Goal: Communication & Community: Participate in discussion

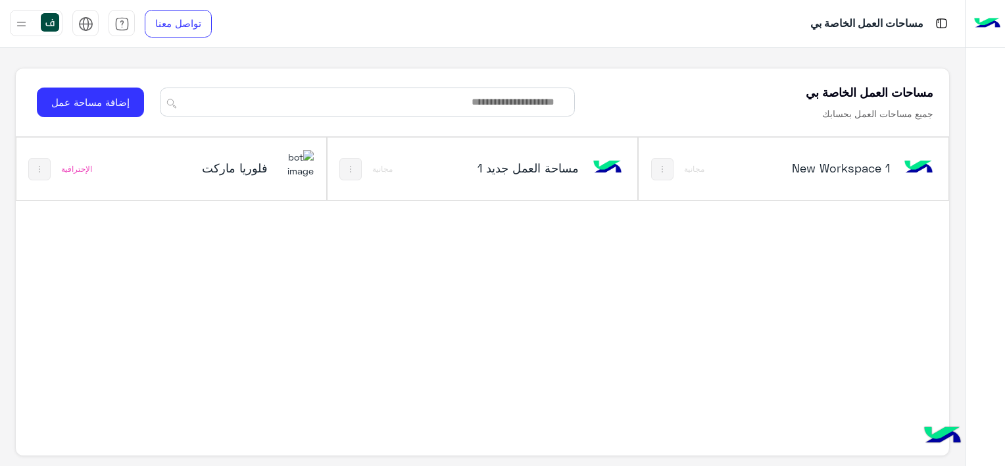
click at [285, 173] on img at bounding box center [296, 164] width 36 height 28
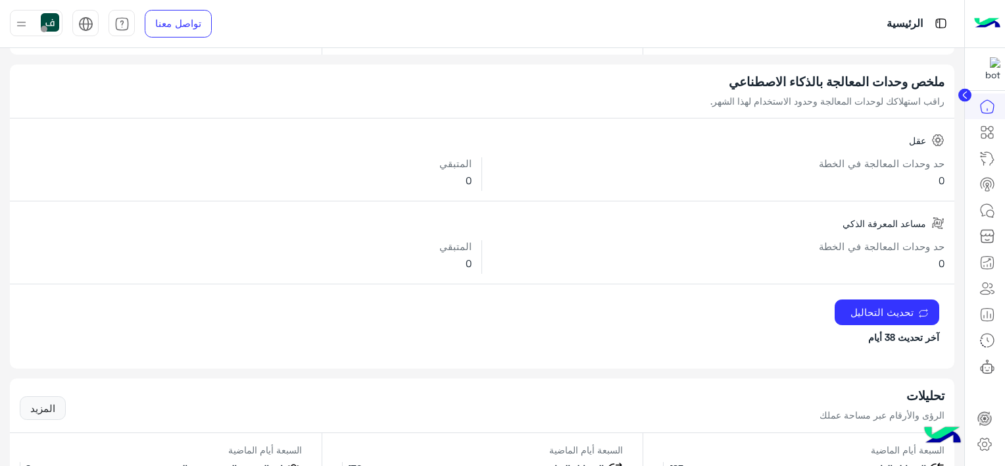
scroll to position [66, 0]
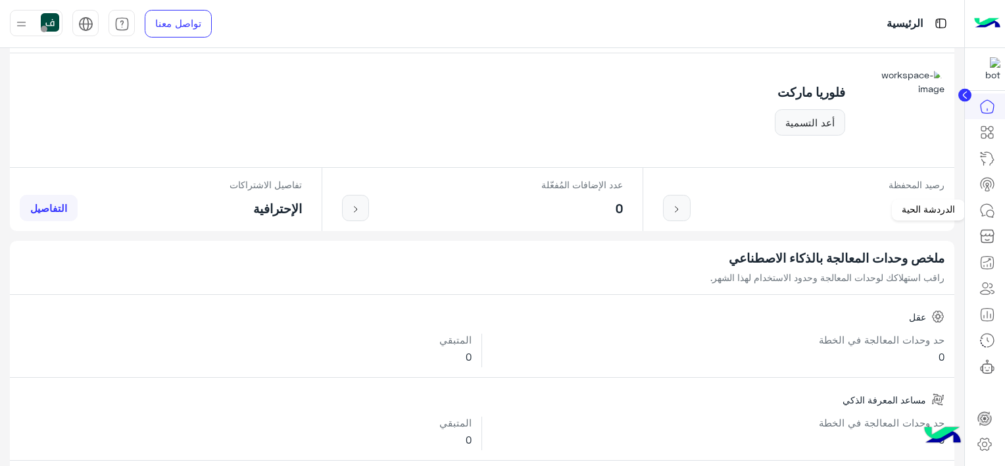
click at [981, 212] on icon at bounding box center [987, 211] width 16 height 16
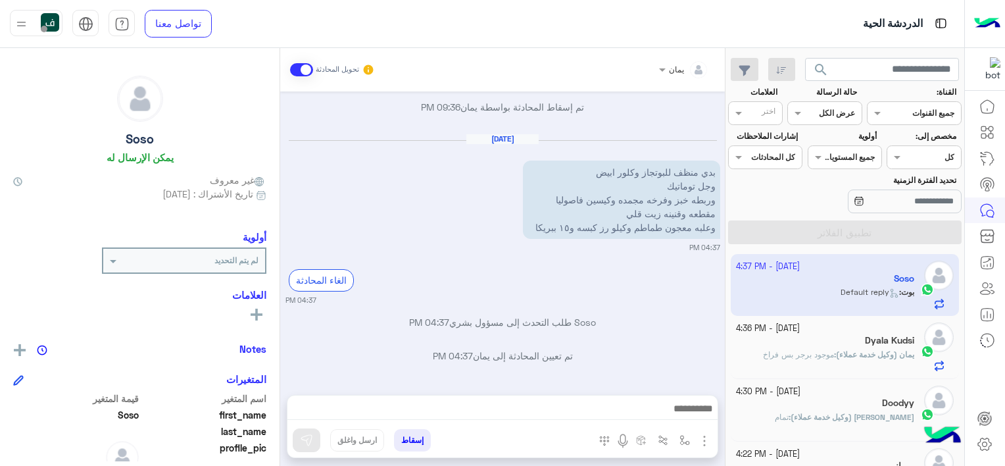
scroll to position [1018, 0]
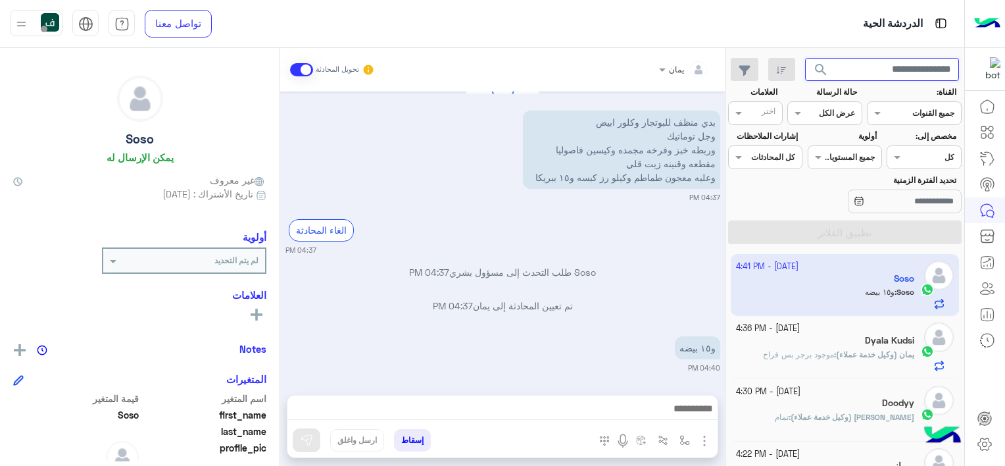
click at [887, 72] on input "text" at bounding box center [882, 70] width 155 height 24
paste input "**********"
click at [805, 58] on button "search" at bounding box center [821, 72] width 32 height 28
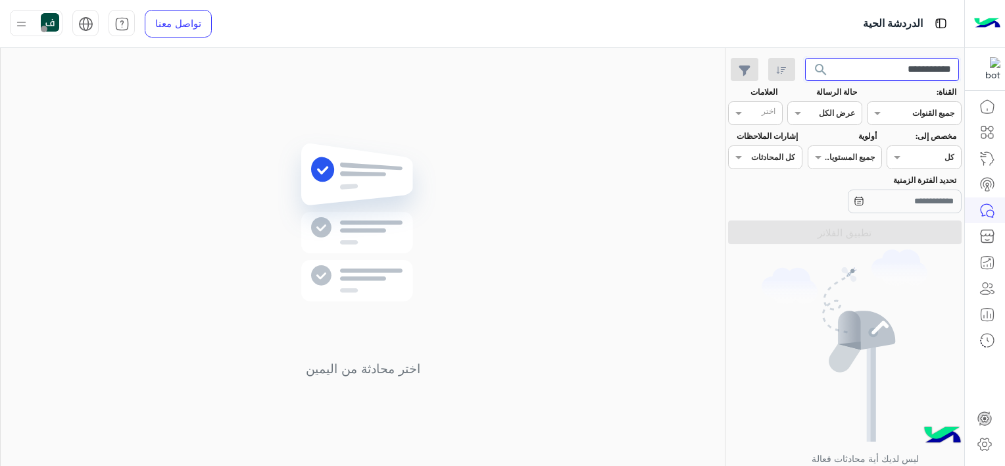
click at [805, 58] on button "search" at bounding box center [821, 72] width 32 height 28
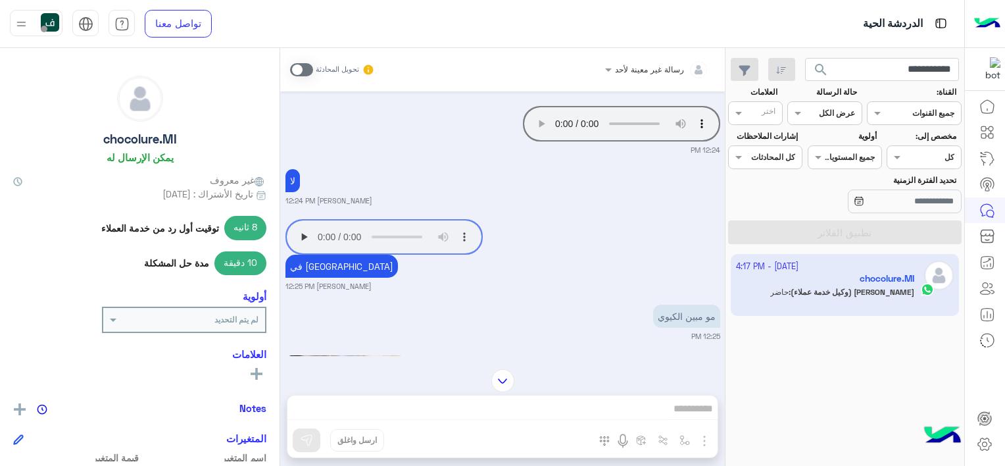
scroll to position [1446, 0]
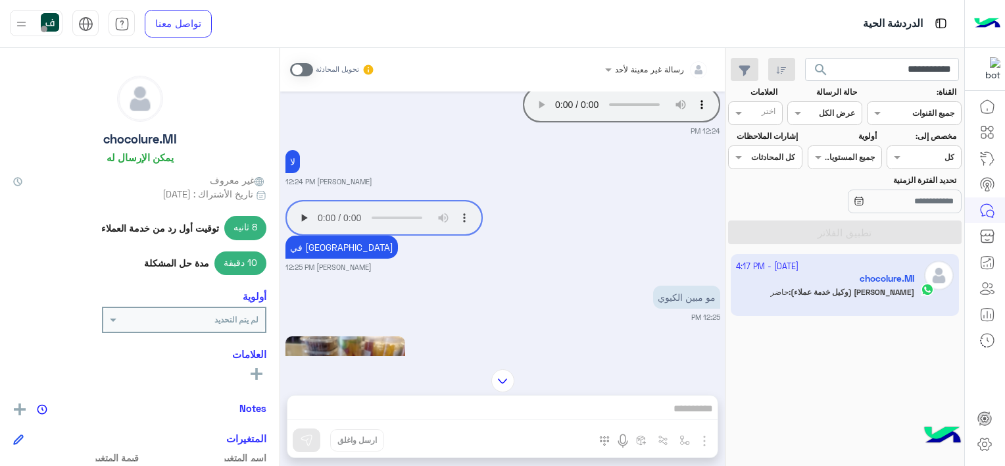
click at [299, 232] on app-msgs-audio "Your browser does not support the audio tag." at bounding box center [383, 218] width 197 height 36
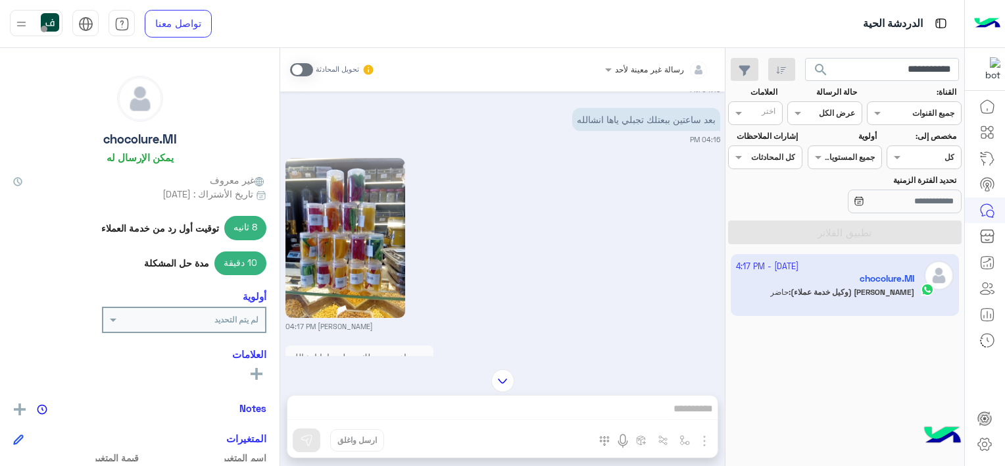
scroll to position [6882, 0]
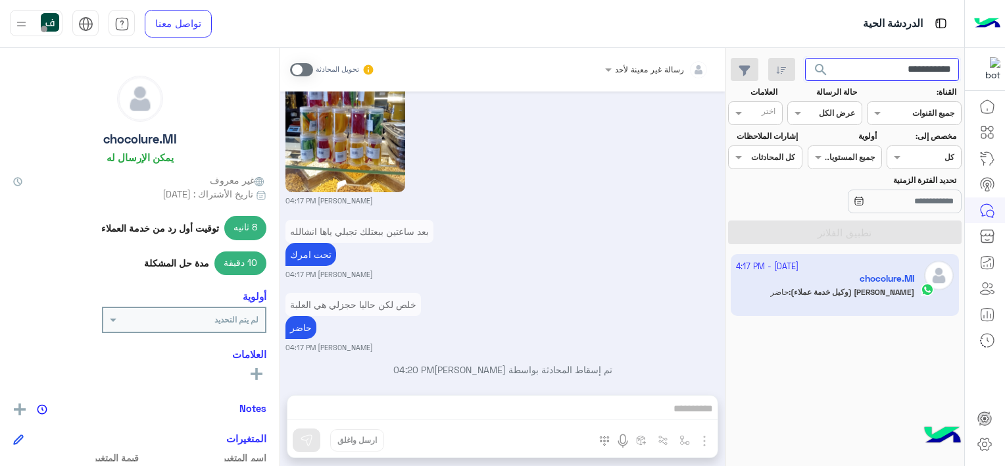
click at [862, 69] on input "**********" at bounding box center [882, 70] width 155 height 24
paste input "text"
click at [805, 58] on button "search" at bounding box center [821, 72] width 32 height 28
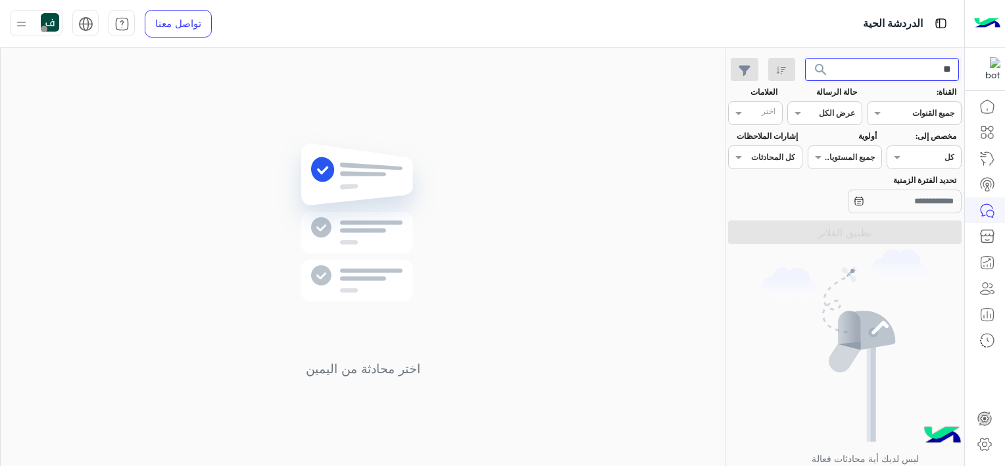
type input "*"
click at [805, 58] on button "search" at bounding box center [821, 72] width 32 height 28
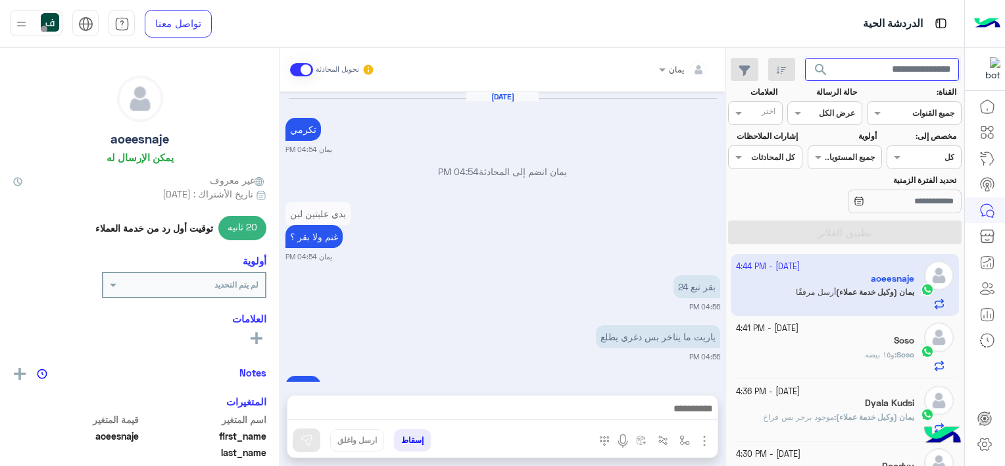
scroll to position [1250, 0]
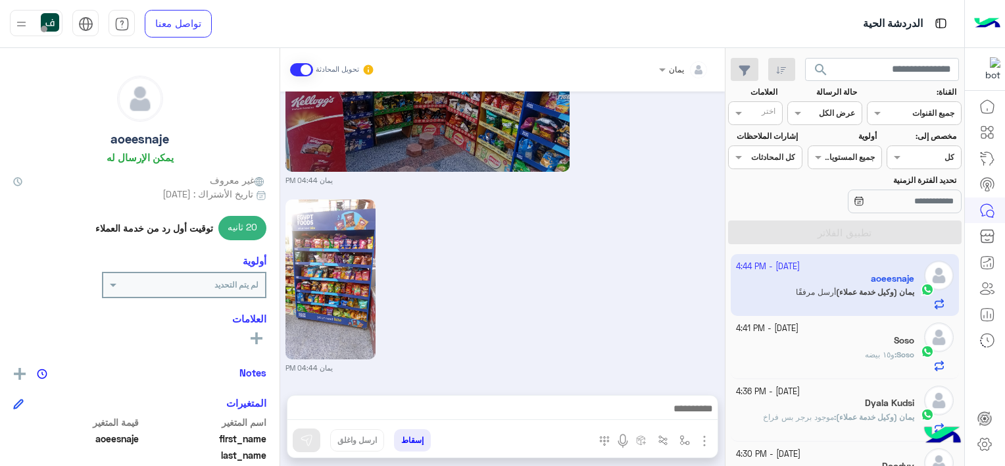
click at [795, 342] on div "Soso" at bounding box center [825, 342] width 179 height 14
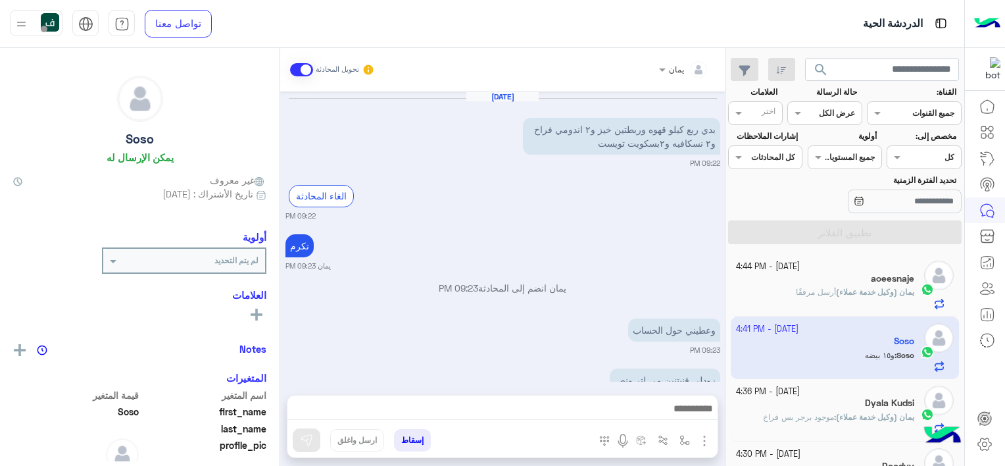
scroll to position [962, 0]
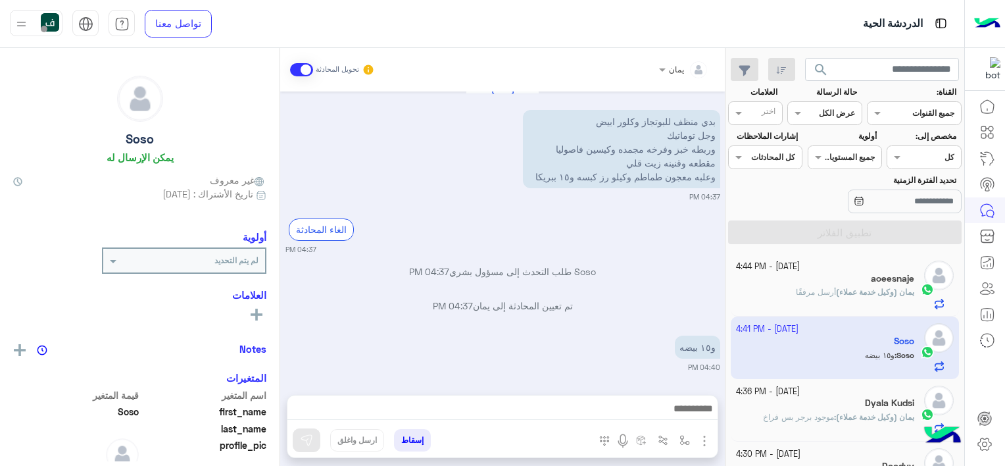
click at [796, 295] on span "أرسل مرفقًا" at bounding box center [816, 292] width 40 height 10
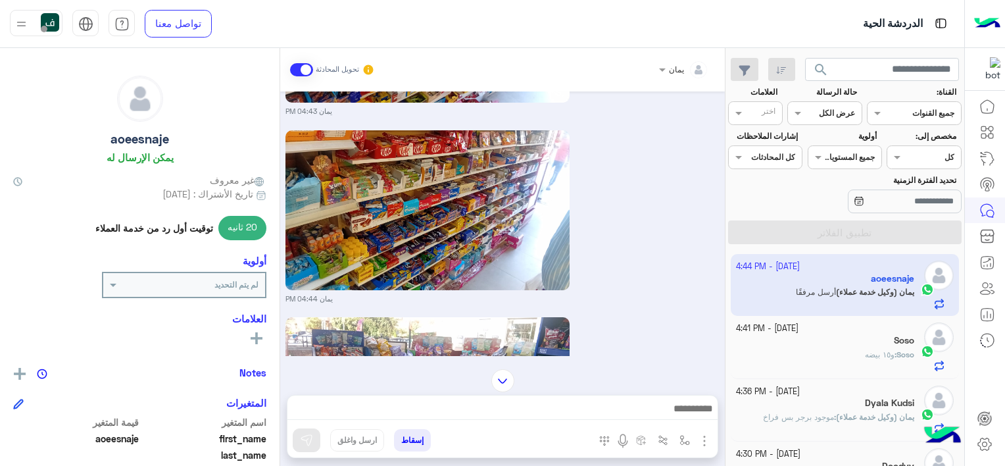
scroll to position [1118, 0]
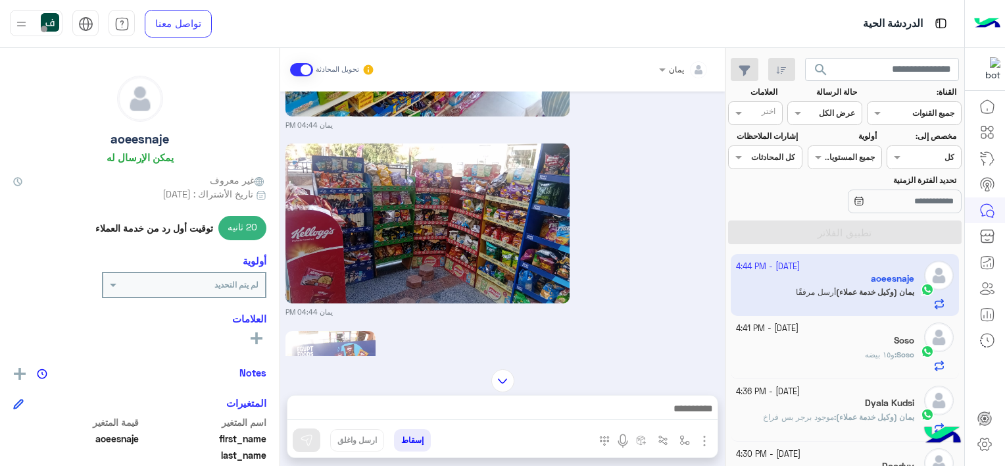
click at [760, 329] on small "[DATE] - 4:41 PM" at bounding box center [767, 328] width 62 height 12
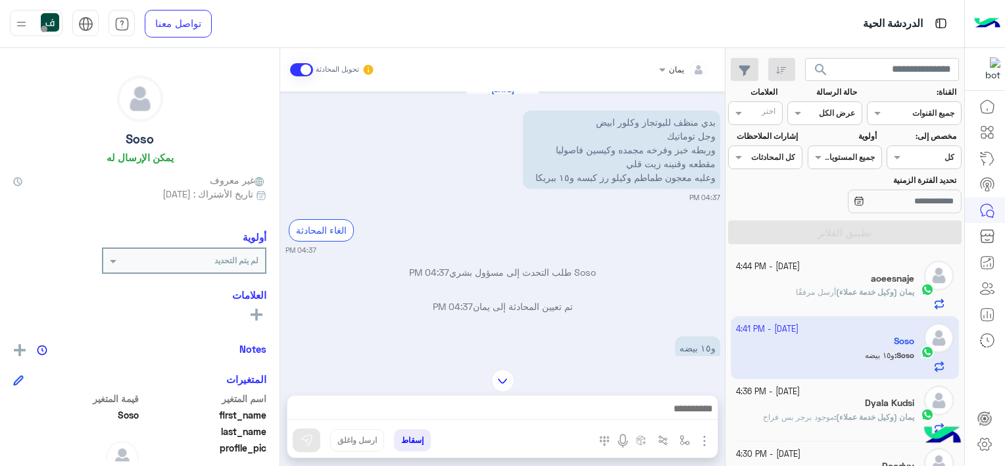
scroll to position [962, 0]
click at [814, 282] on div "aoeesnaje" at bounding box center [825, 280] width 179 height 14
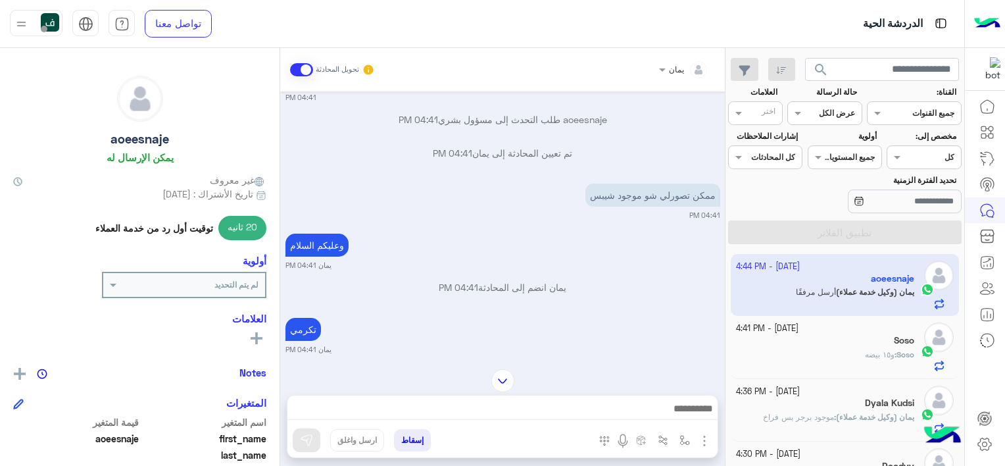
scroll to position [526, 0]
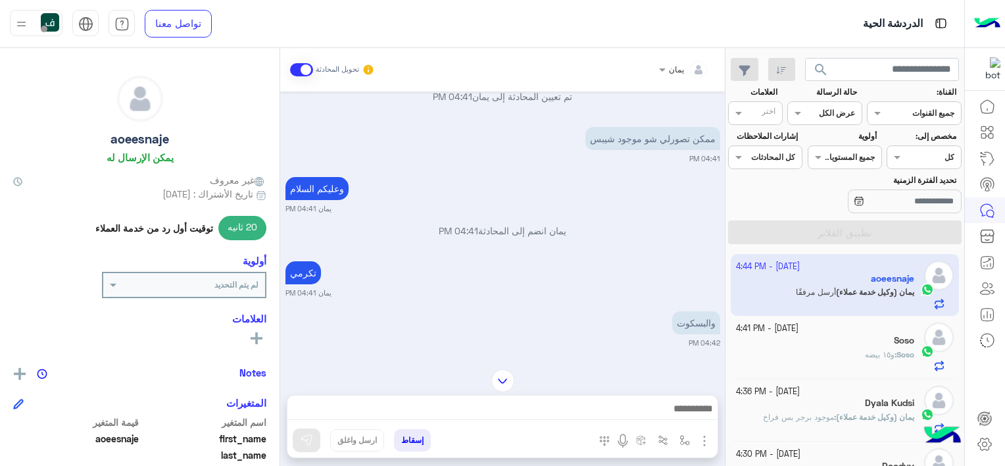
click at [839, 335] on div "Soso" at bounding box center [825, 342] width 179 height 14
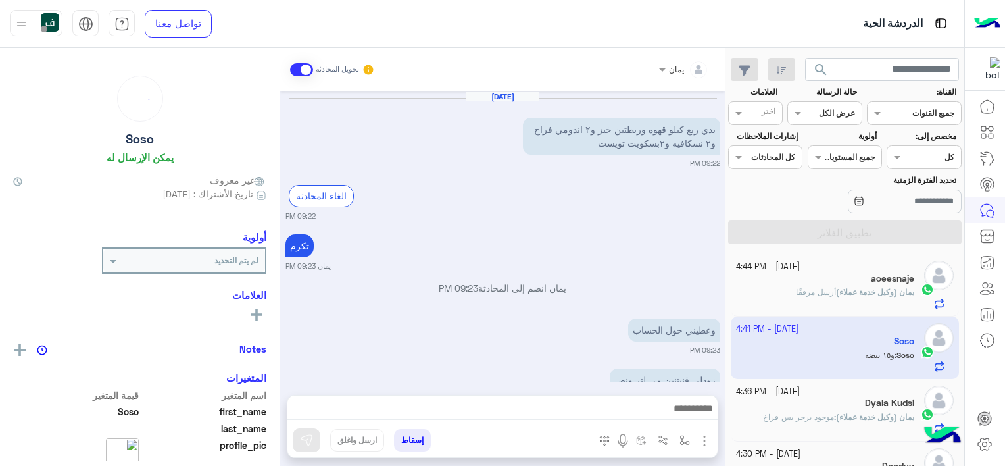
scroll to position [962, 0]
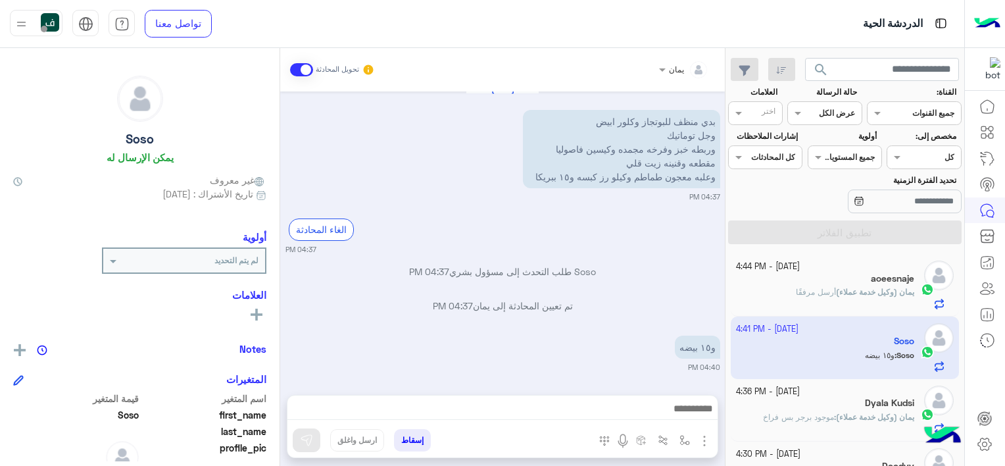
click at [760, 279] on div "aoeesnaje" at bounding box center [825, 280] width 179 height 14
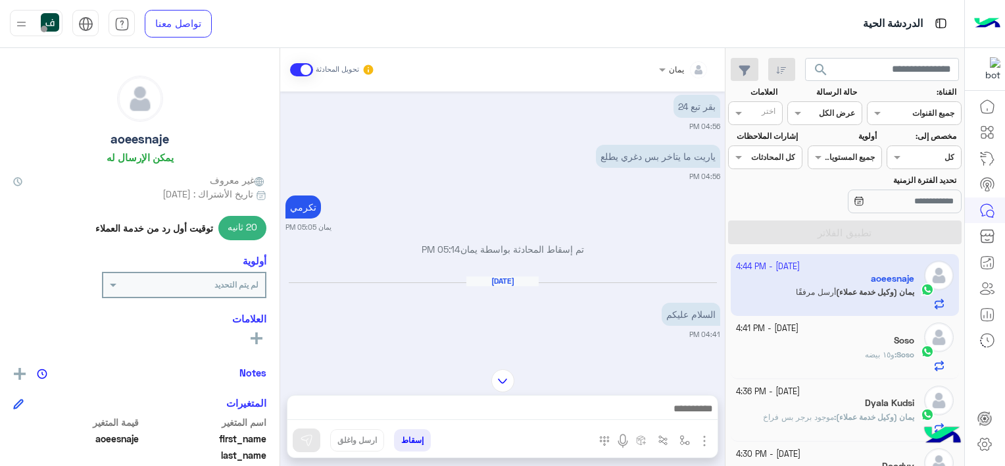
scroll to position [197, 0]
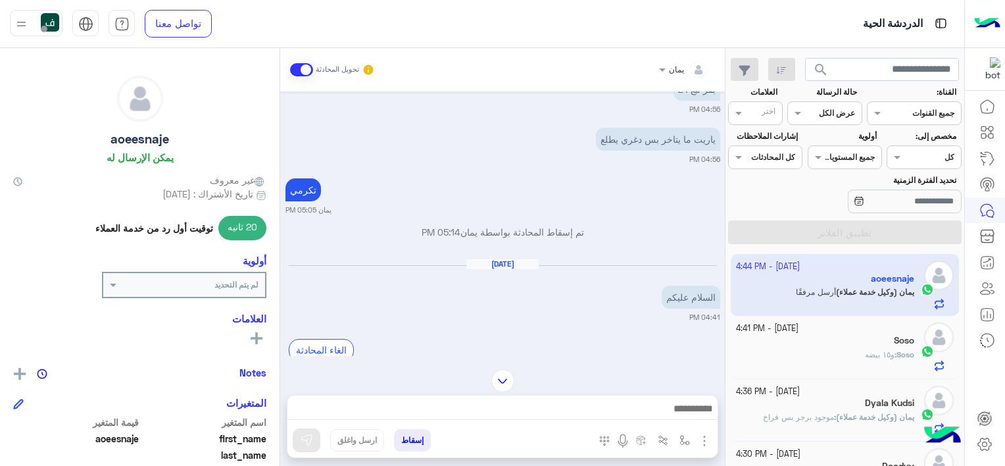
click at [762, 330] on small "[DATE] - 4:41 PM" at bounding box center [767, 328] width 62 height 12
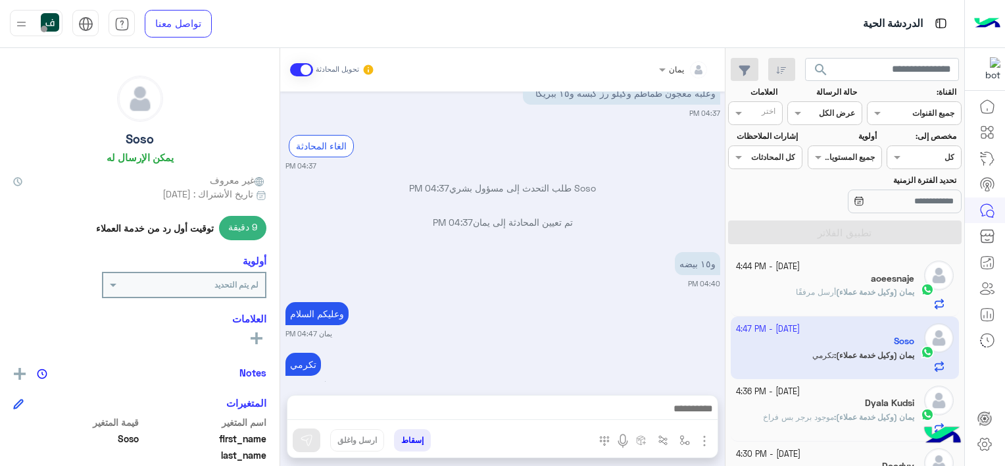
scroll to position [1096, 0]
